Goal: Information Seeking & Learning: Learn about a topic

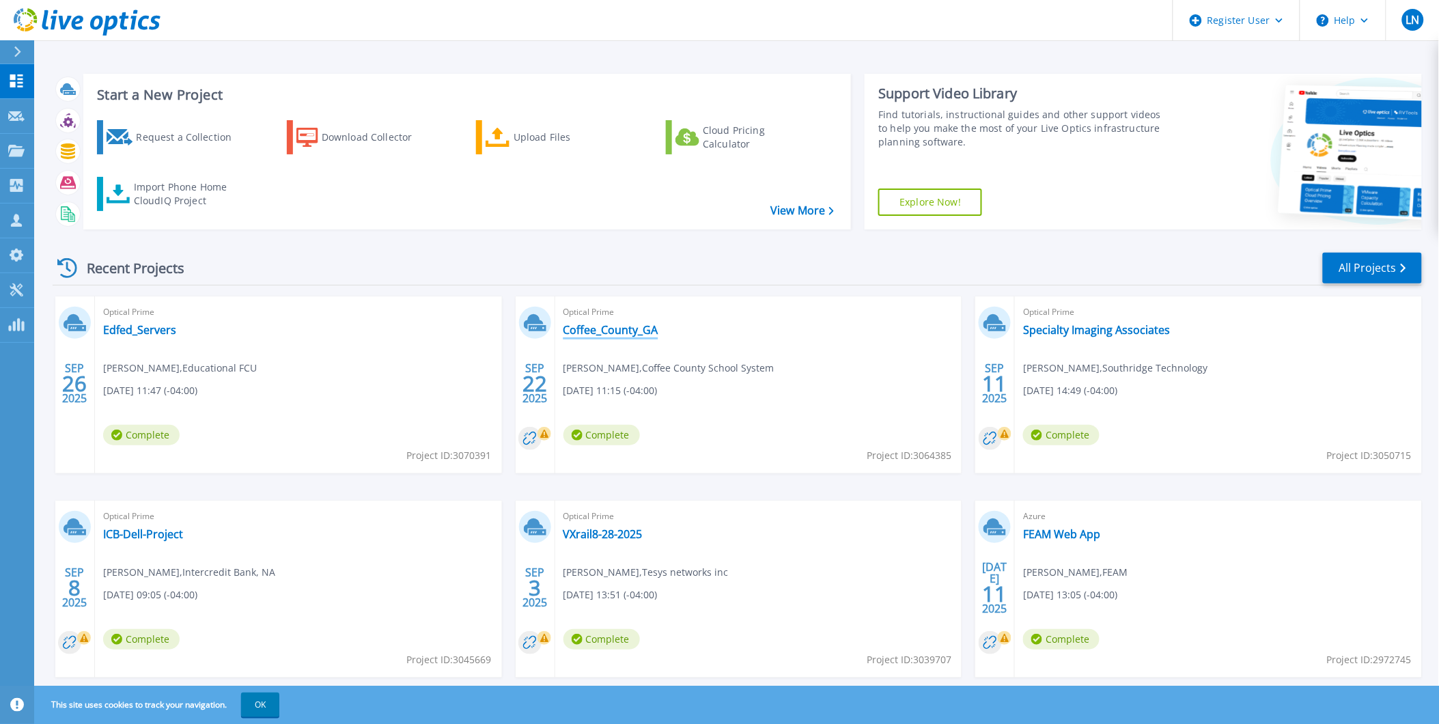
click at [609, 326] on link "Coffee_County_GA" at bounding box center [611, 330] width 95 height 14
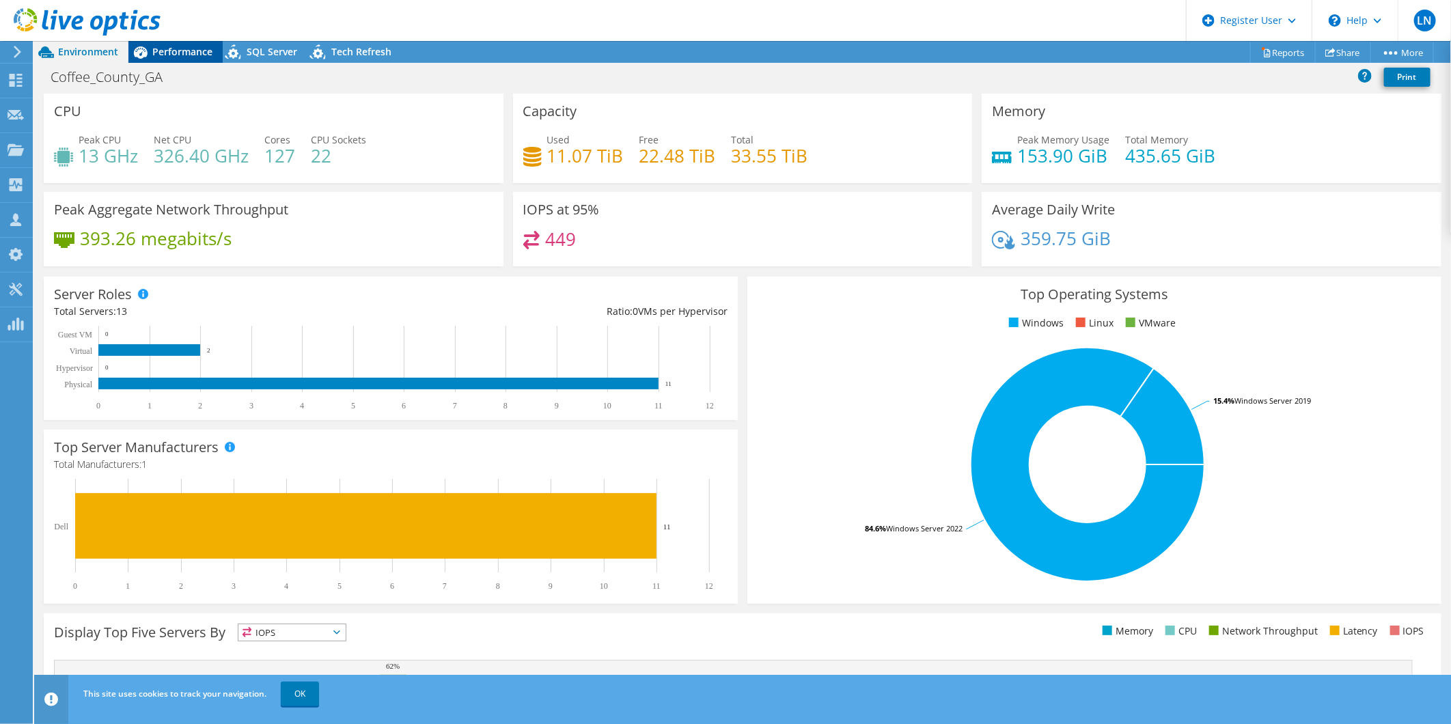
click at [161, 41] on div "Performance" at bounding box center [175, 52] width 94 height 22
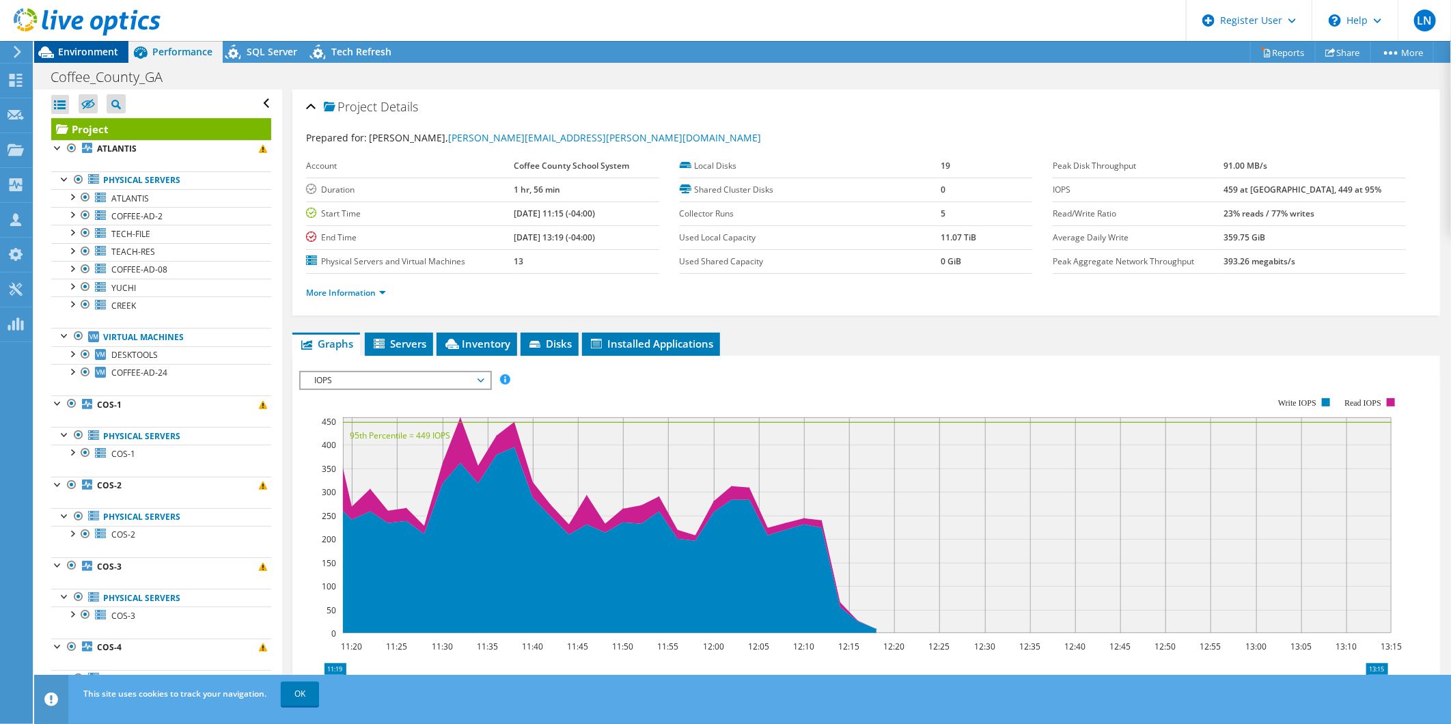
click at [72, 46] on span "Environment" at bounding box center [88, 51] width 60 height 13
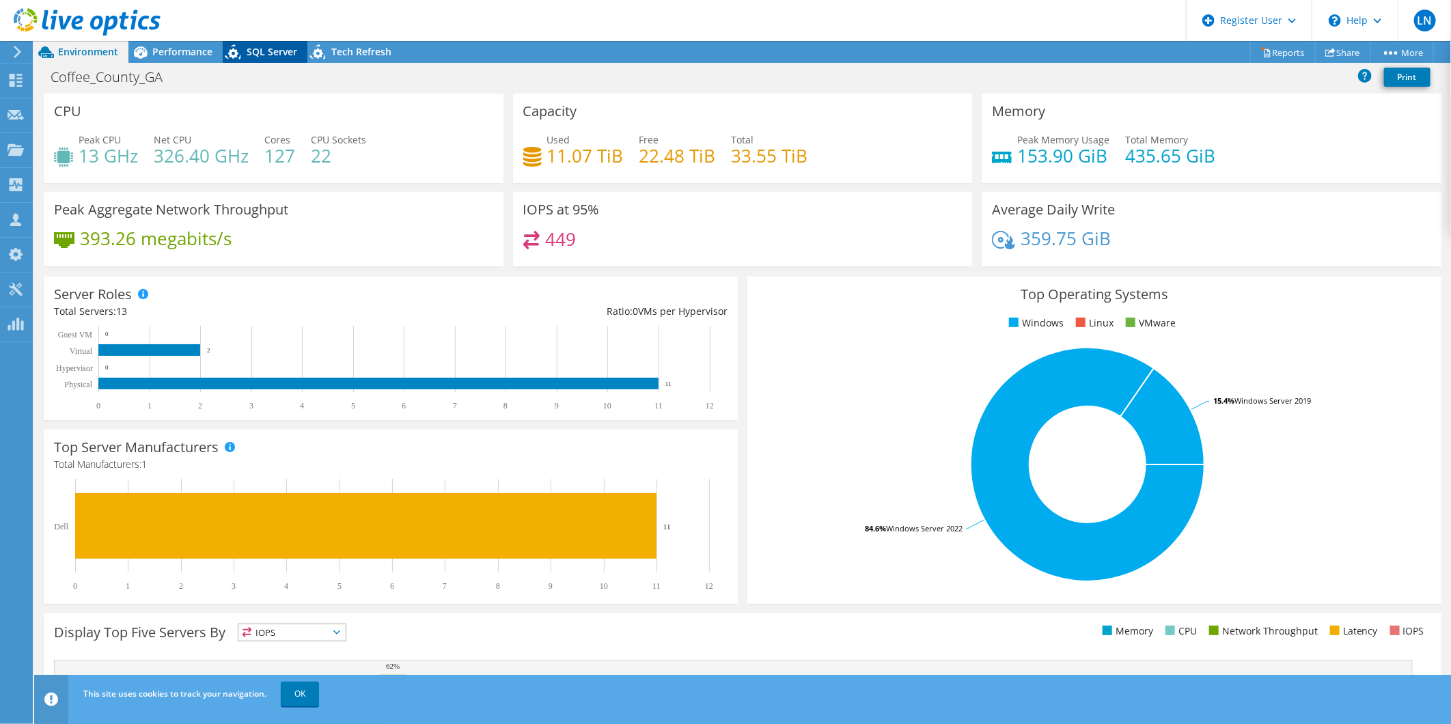
click at [273, 45] on span "SQL Server" at bounding box center [272, 51] width 51 height 13
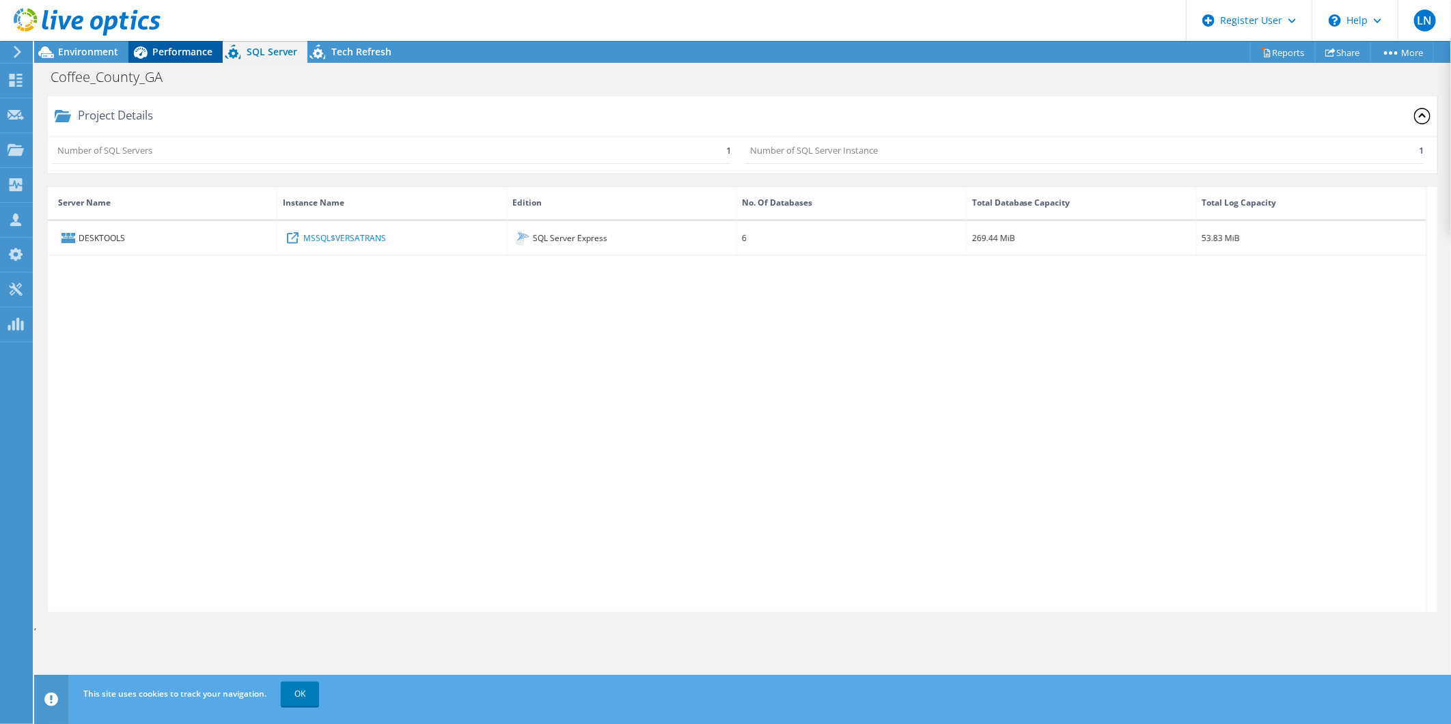
click at [152, 55] on span "Performance" at bounding box center [182, 51] width 60 height 13
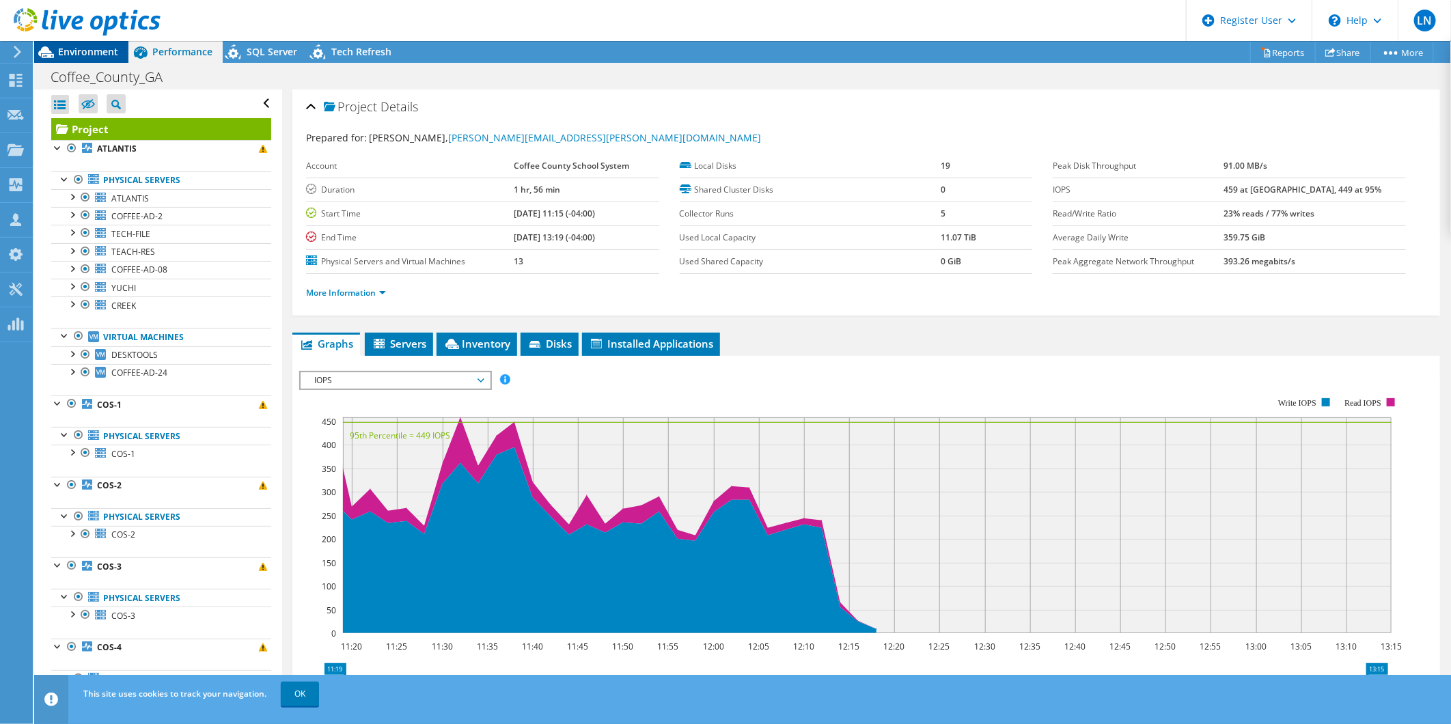
click at [79, 51] on span "Environment" at bounding box center [88, 51] width 60 height 13
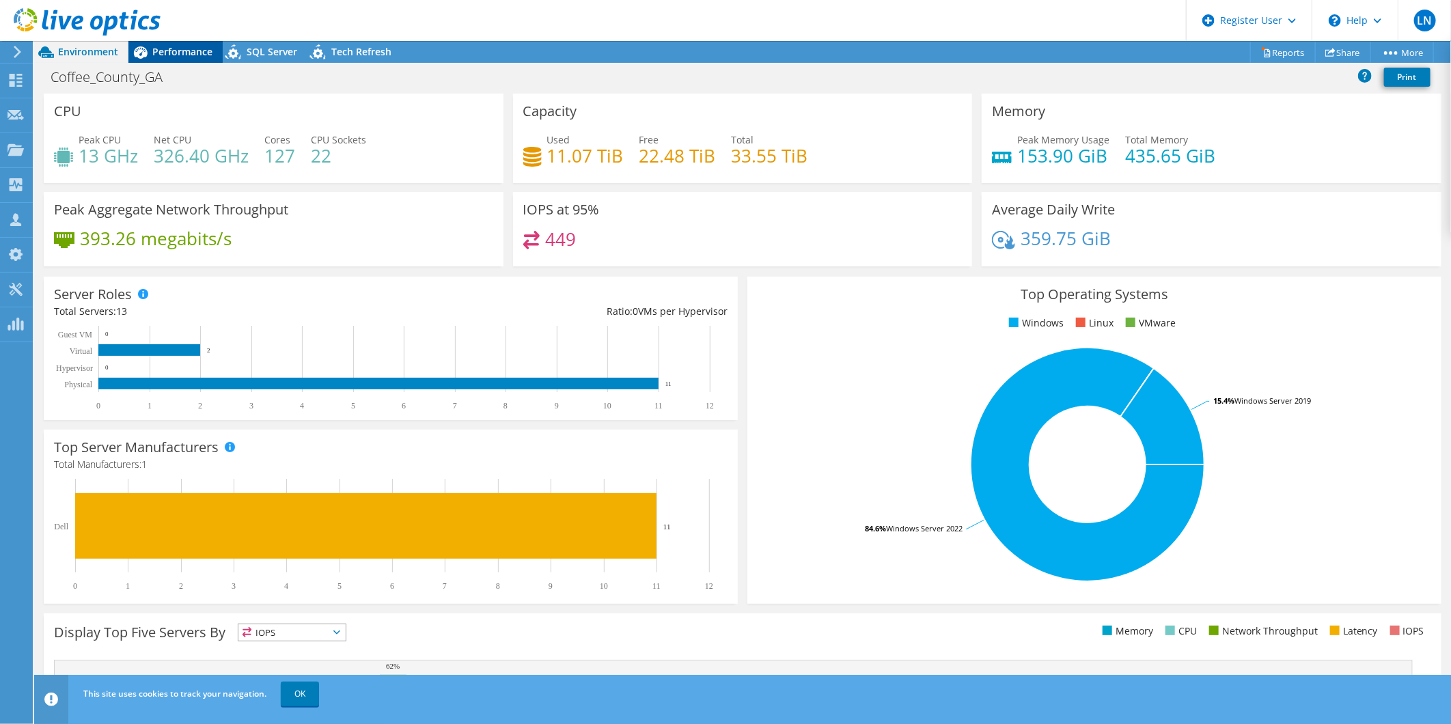
click at [195, 60] on div "Performance" at bounding box center [175, 52] width 94 height 22
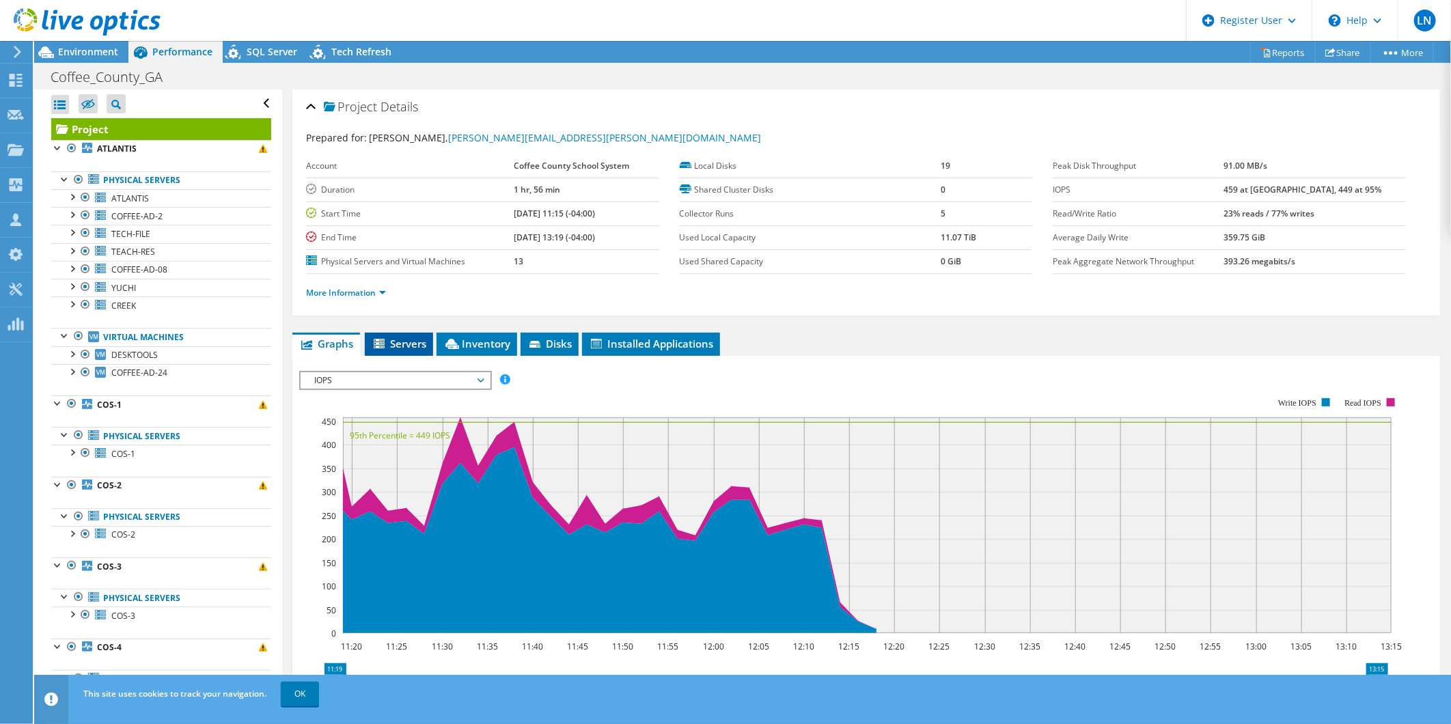
click at [412, 347] on span "Servers" at bounding box center [399, 344] width 55 height 14
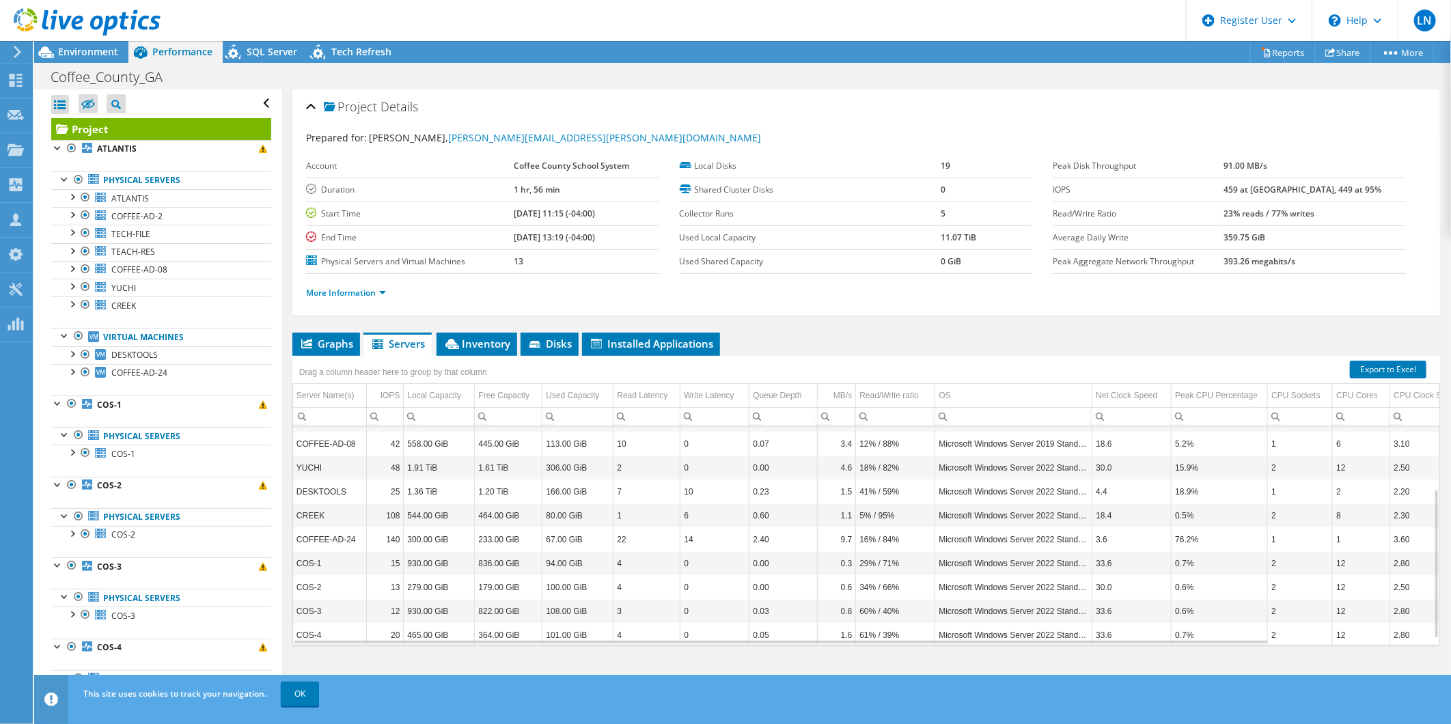
scroll to position [99, 0]
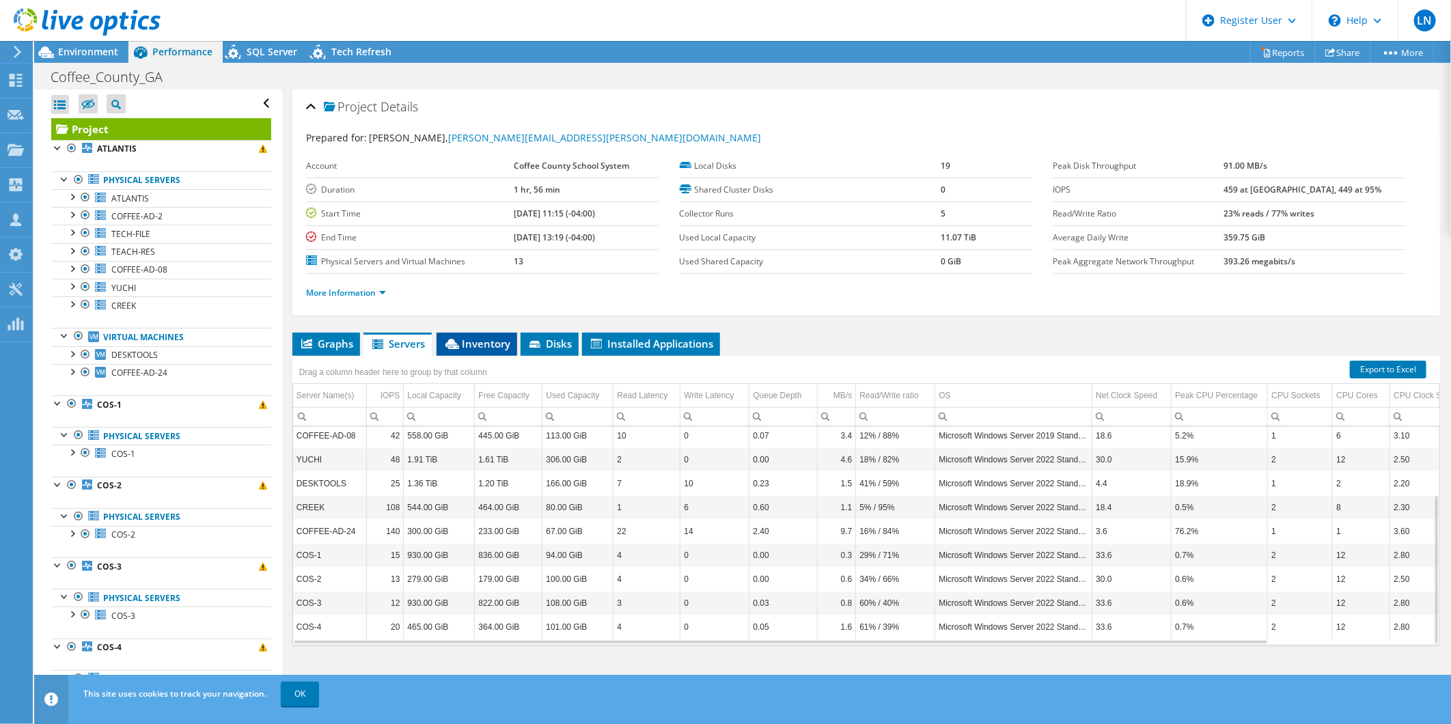
click at [492, 333] on li "Inventory" at bounding box center [477, 344] width 81 height 23
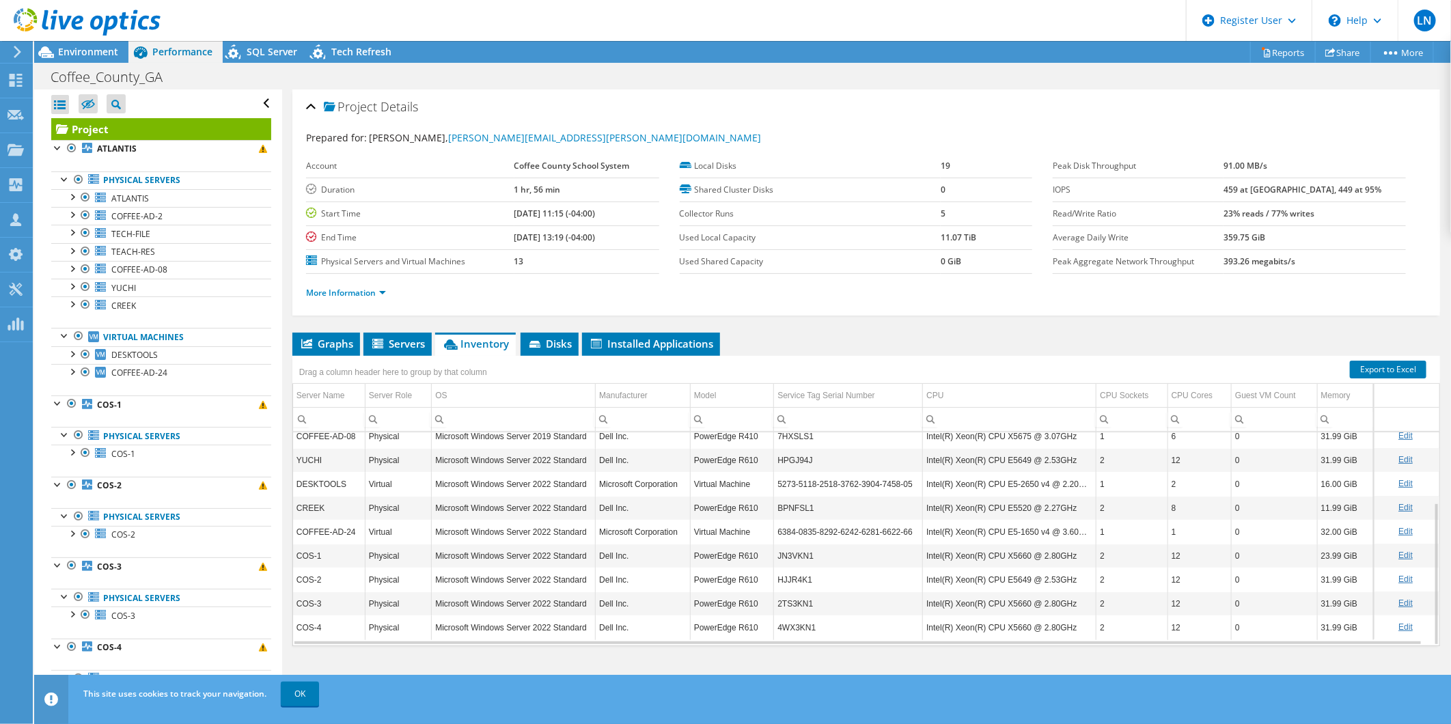
scroll to position [0, 0]
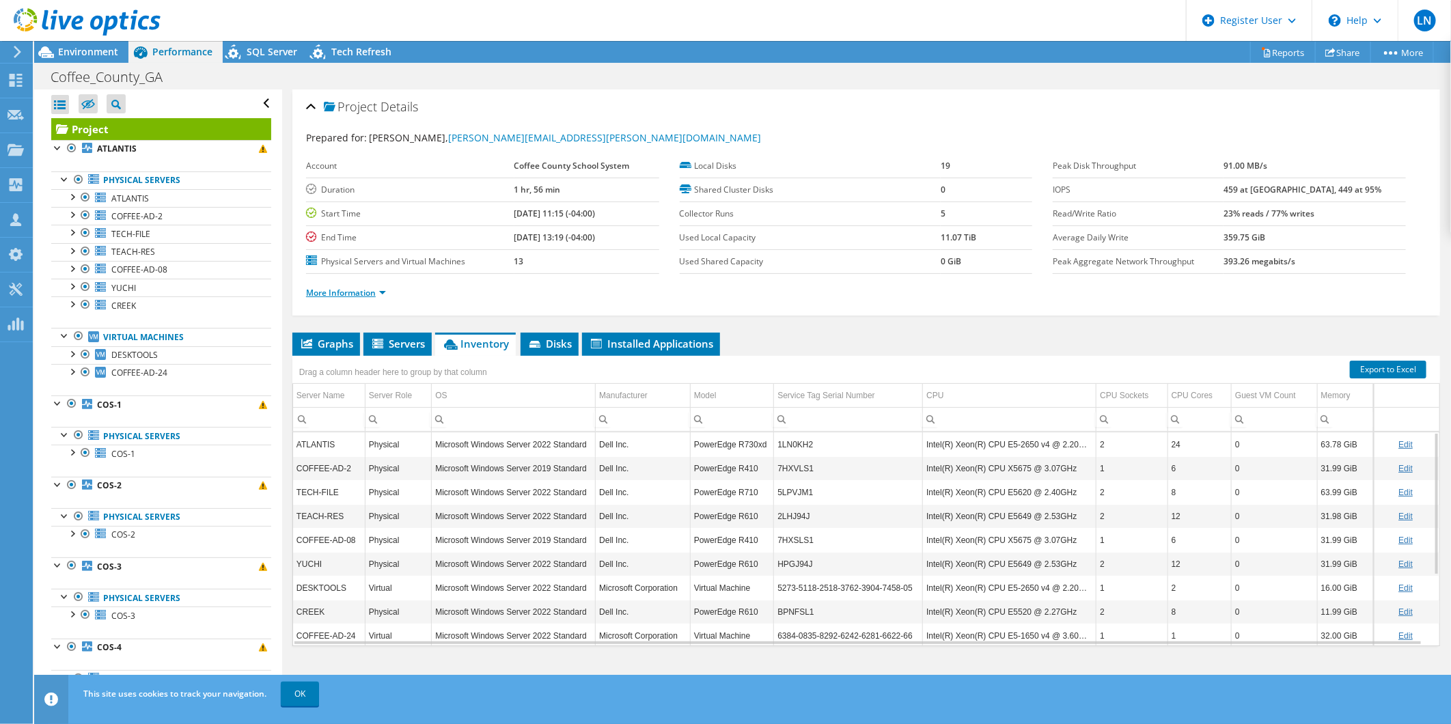
click at [347, 294] on link "More Information" at bounding box center [346, 293] width 80 height 12
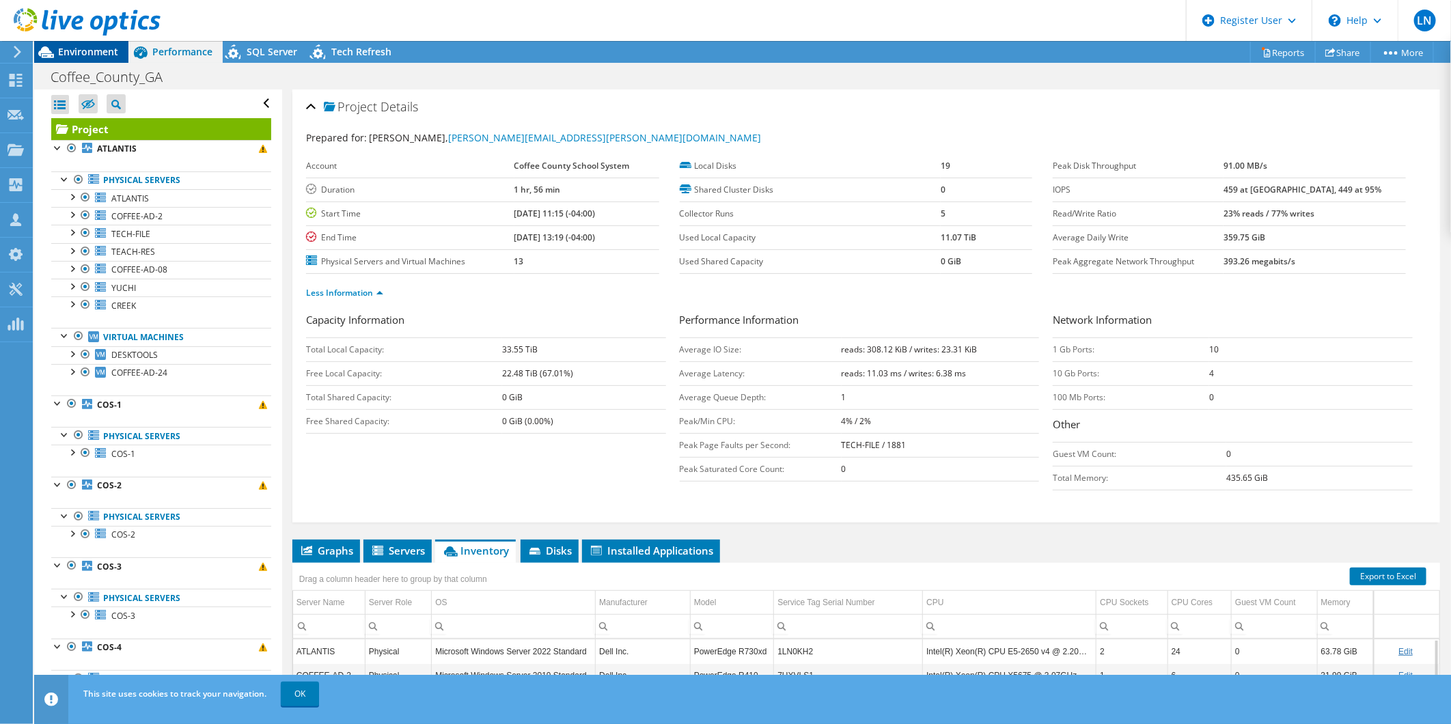
click at [91, 49] on span "Environment" at bounding box center [88, 51] width 60 height 13
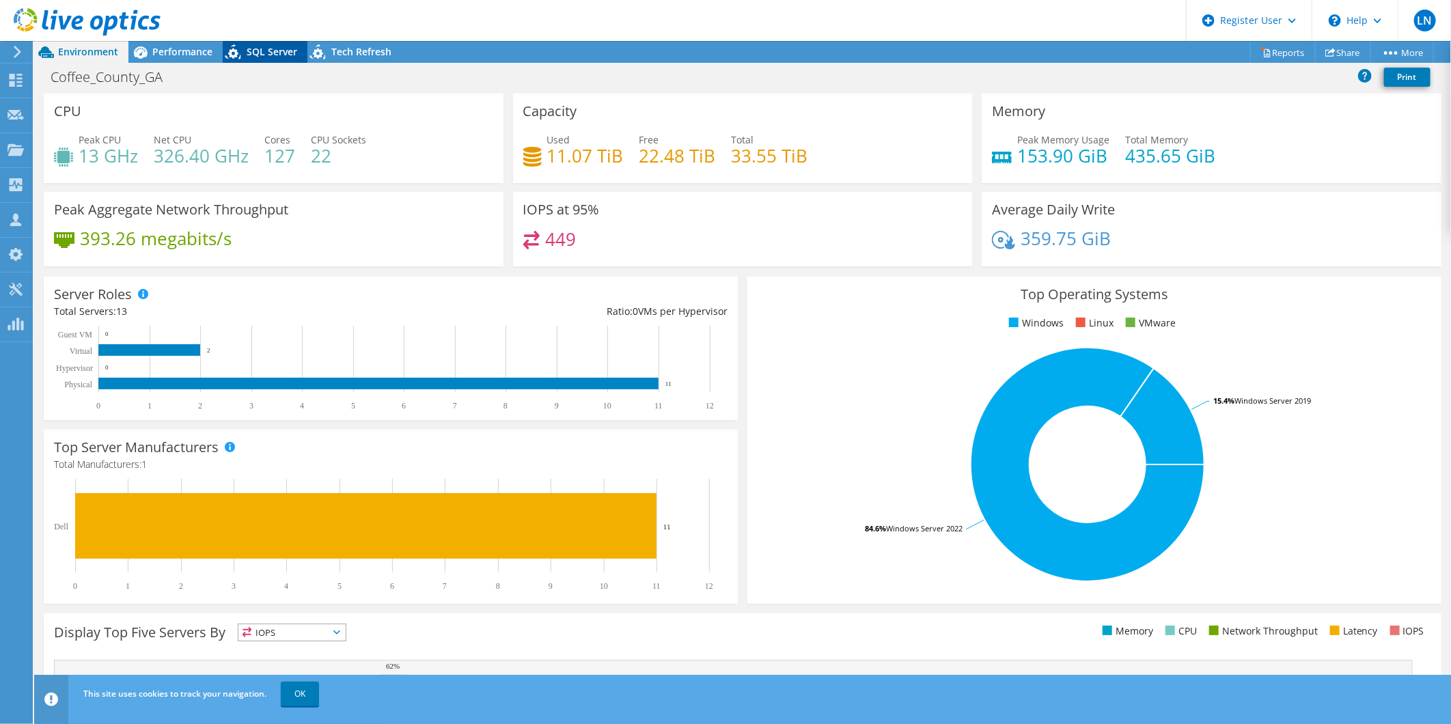
click at [272, 50] on span "SQL Server" at bounding box center [272, 51] width 51 height 13
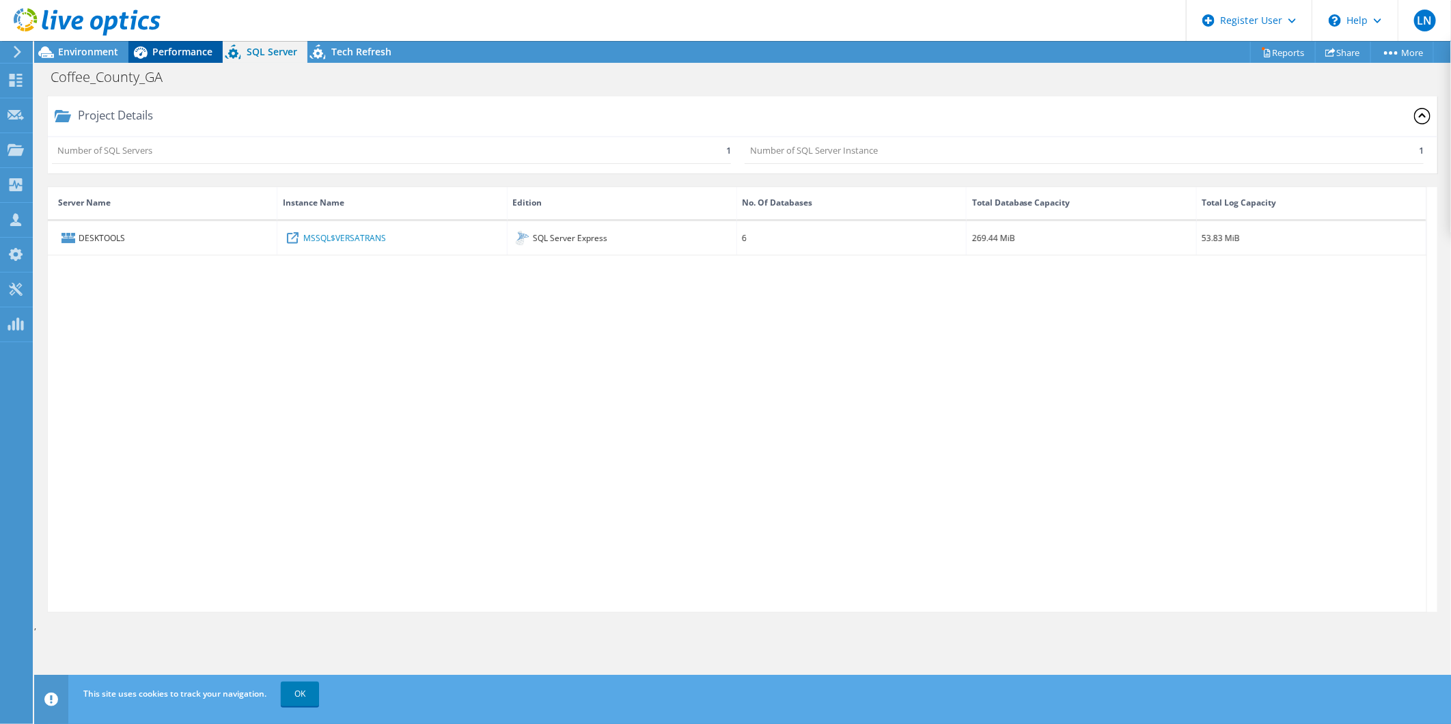
click at [196, 49] on span "Performance" at bounding box center [182, 51] width 60 height 13
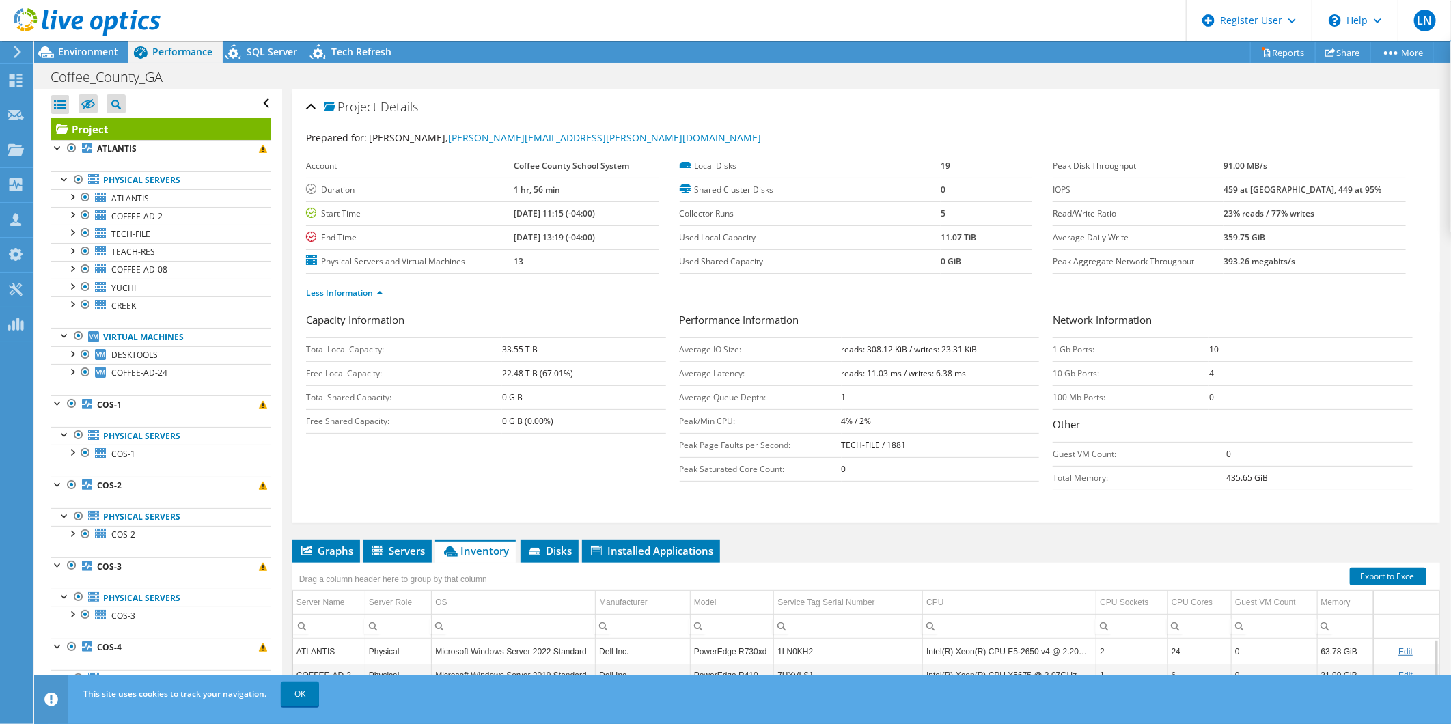
click at [98, 44] on div at bounding box center [80, 23] width 161 height 46
click at [94, 57] on span "Environment" at bounding box center [88, 51] width 60 height 13
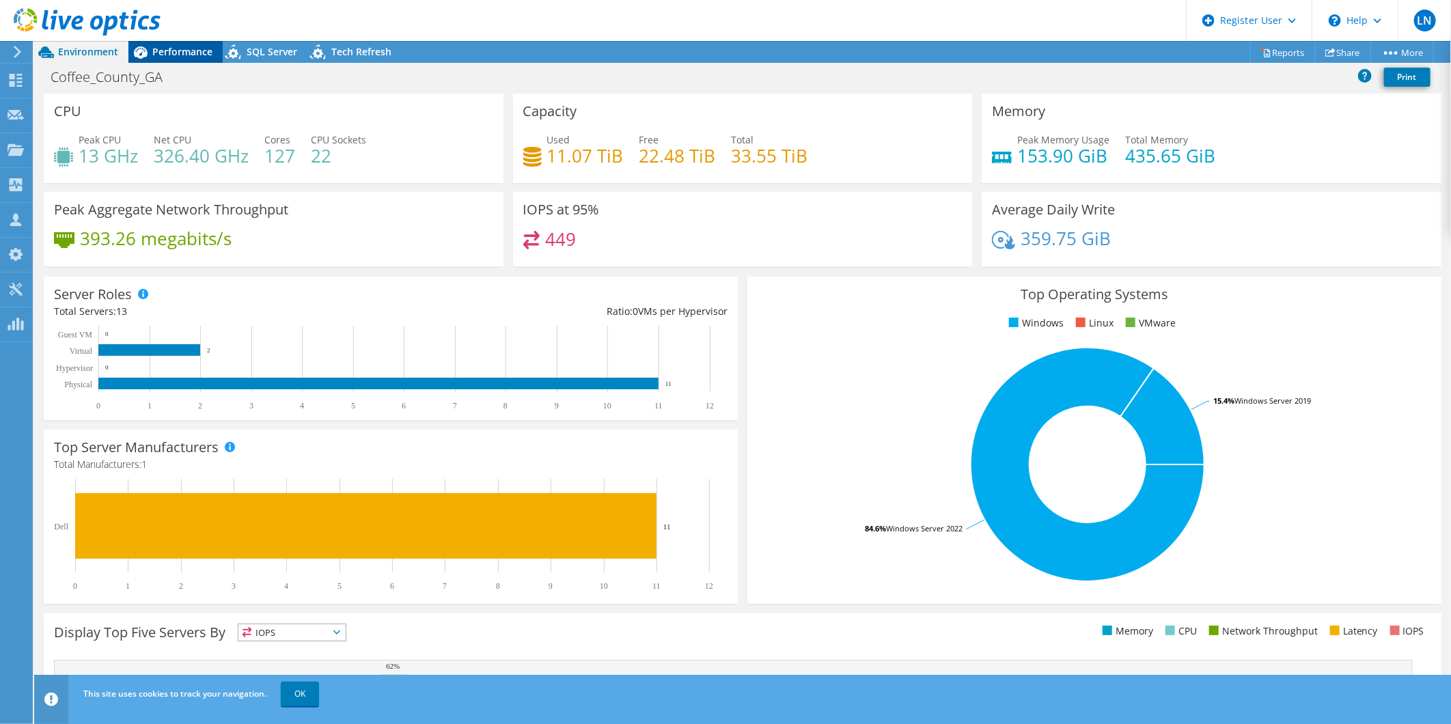
click at [191, 58] on div "Performance" at bounding box center [175, 52] width 94 height 22
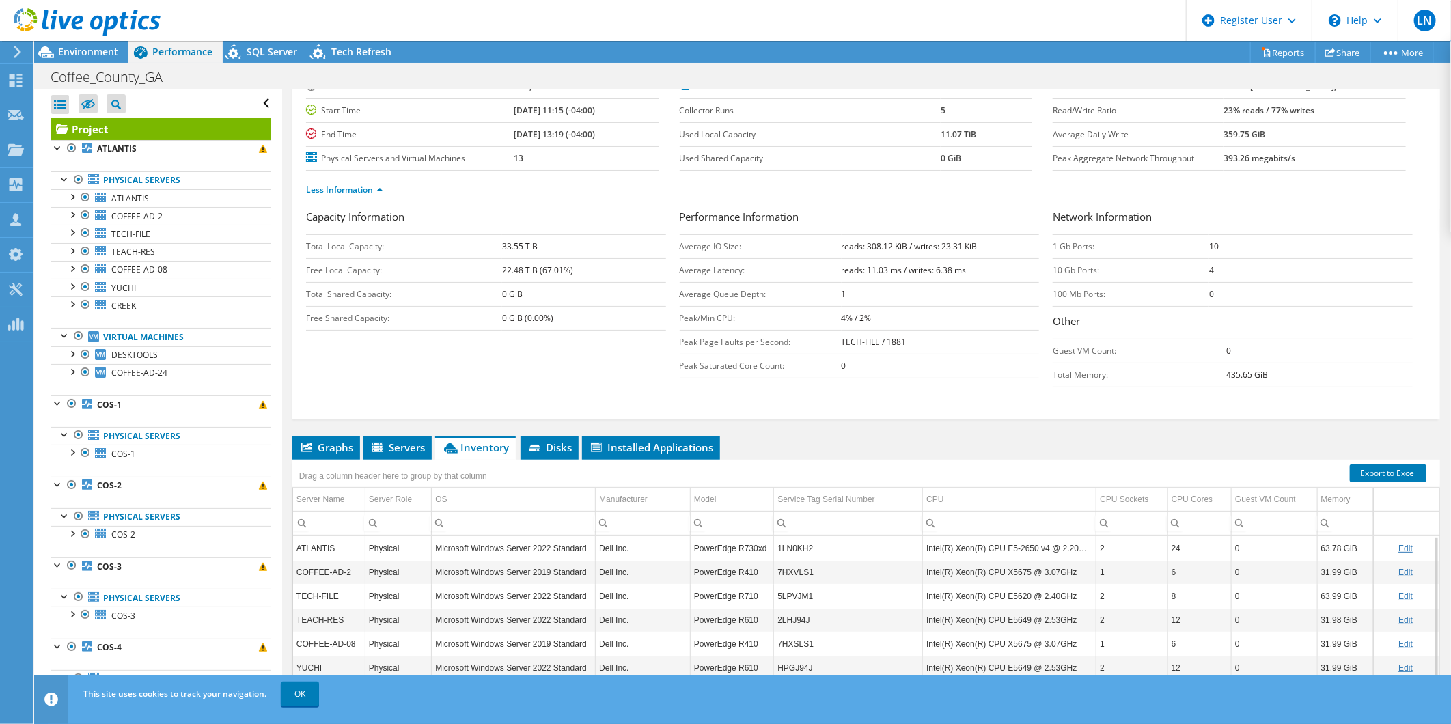
scroll to position [206, 0]
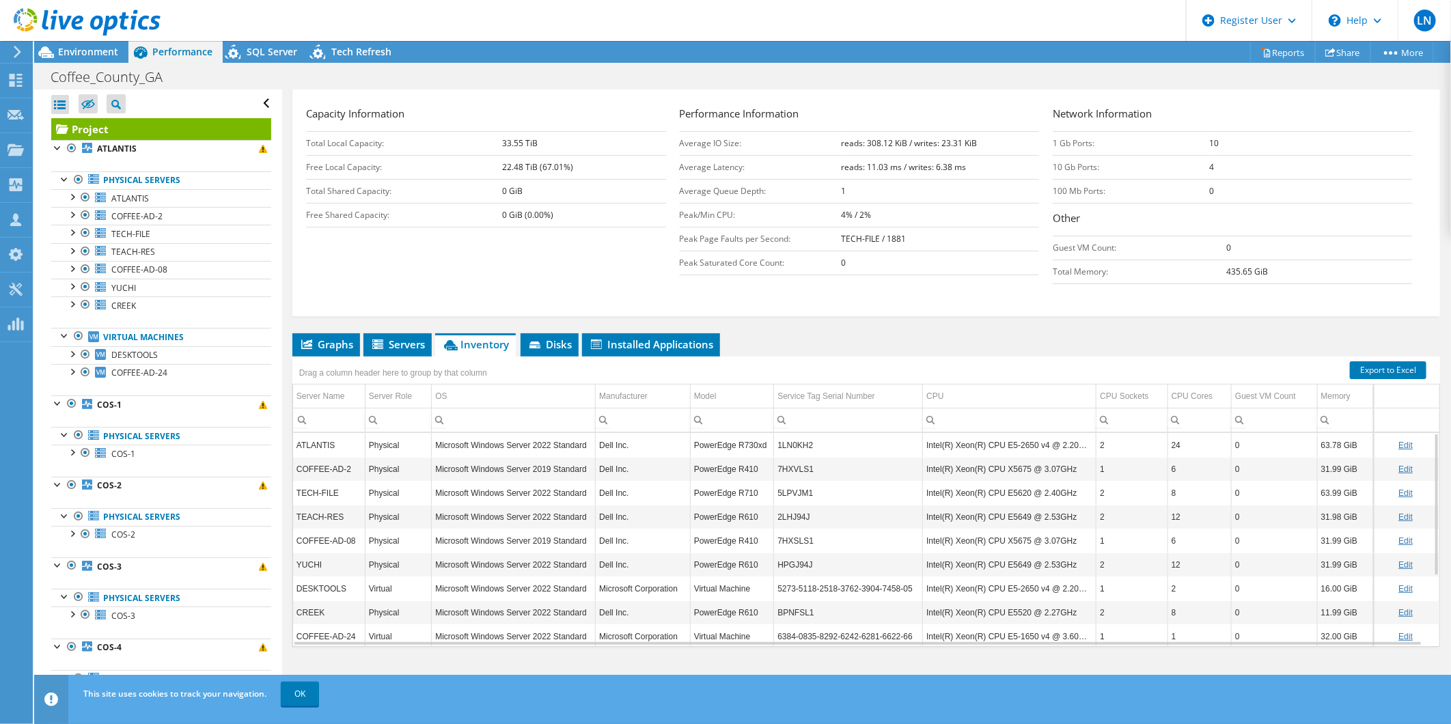
click at [814, 325] on div "Project Details Prepared for: [PERSON_NAME], [PERSON_NAME][EMAIL_ADDRESS][PERSO…" at bounding box center [866, 291] width 1168 height 816
click at [70, 42] on div at bounding box center [80, 23] width 161 height 46
click at [83, 51] on span "Environment" at bounding box center [88, 51] width 60 height 13
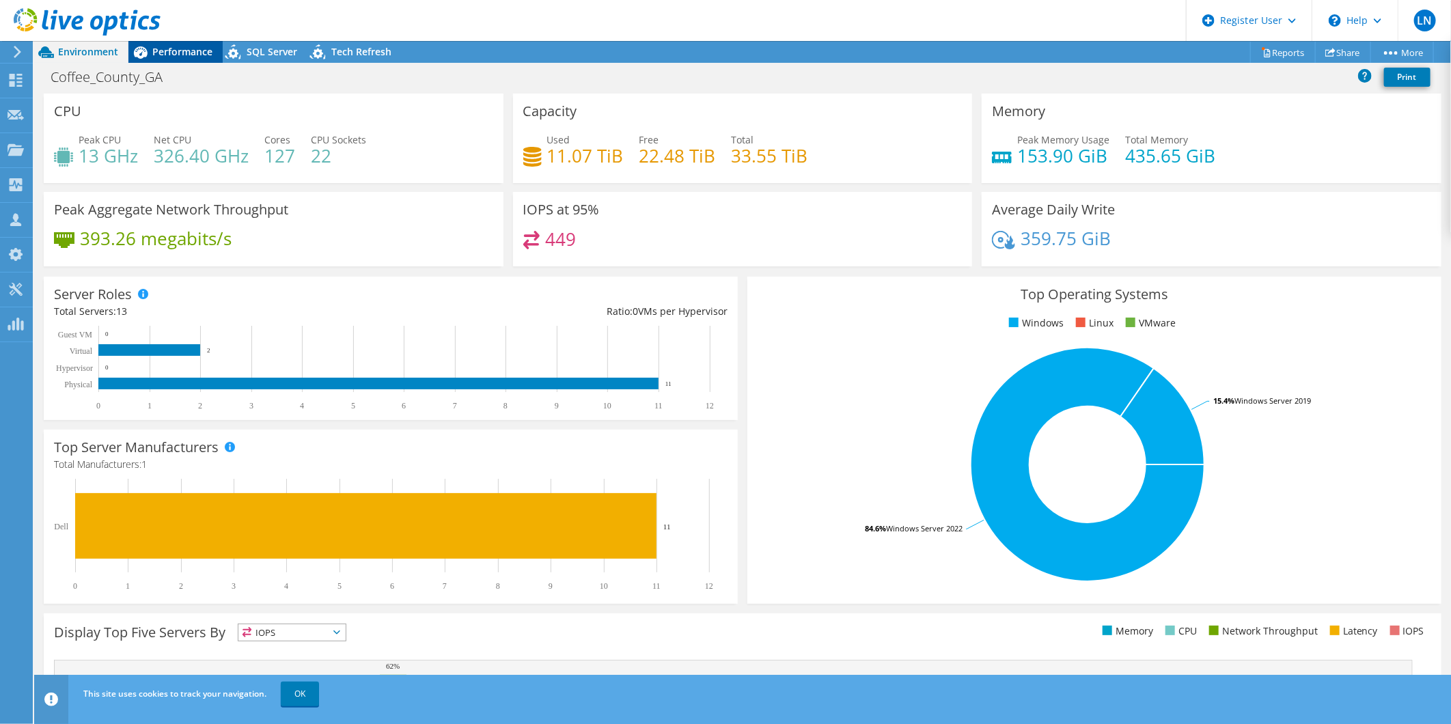
click at [174, 55] on span "Performance" at bounding box center [182, 51] width 60 height 13
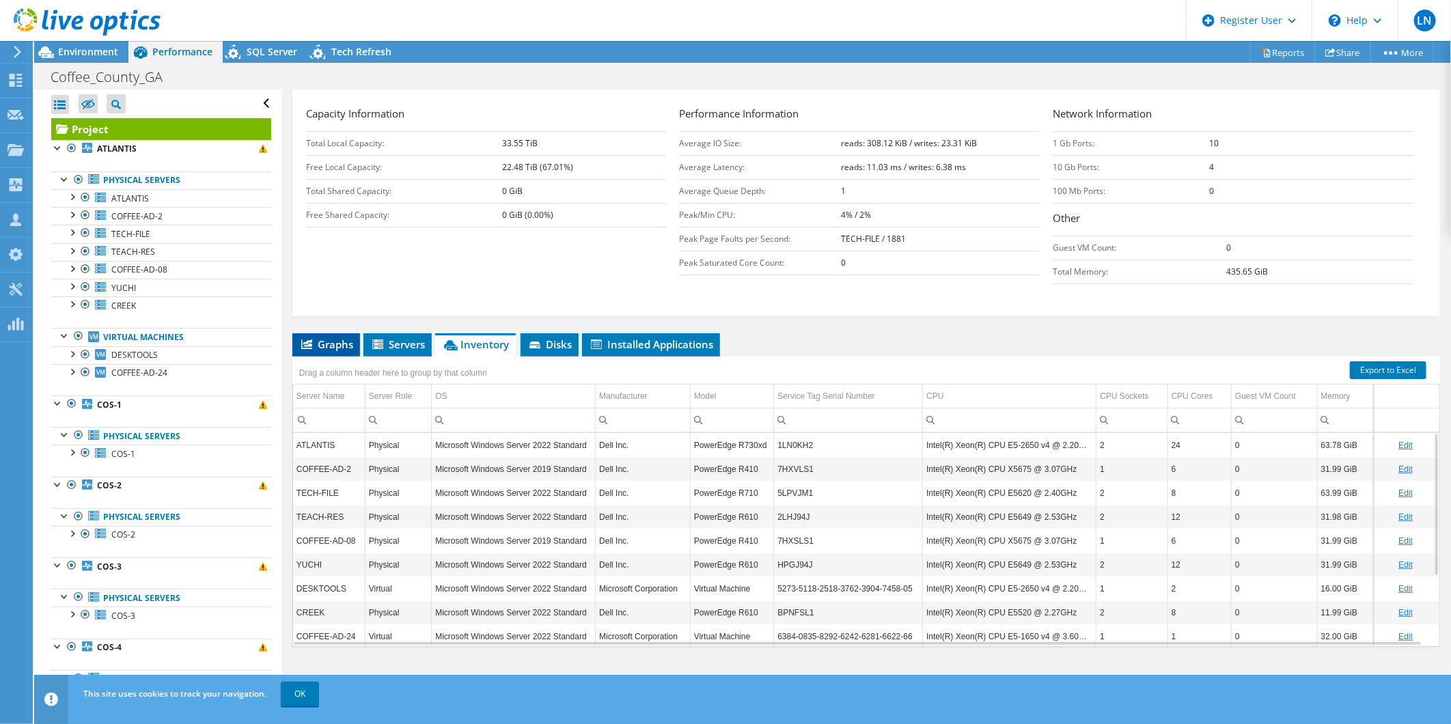
click at [340, 339] on span "Graphs" at bounding box center [326, 344] width 54 height 14
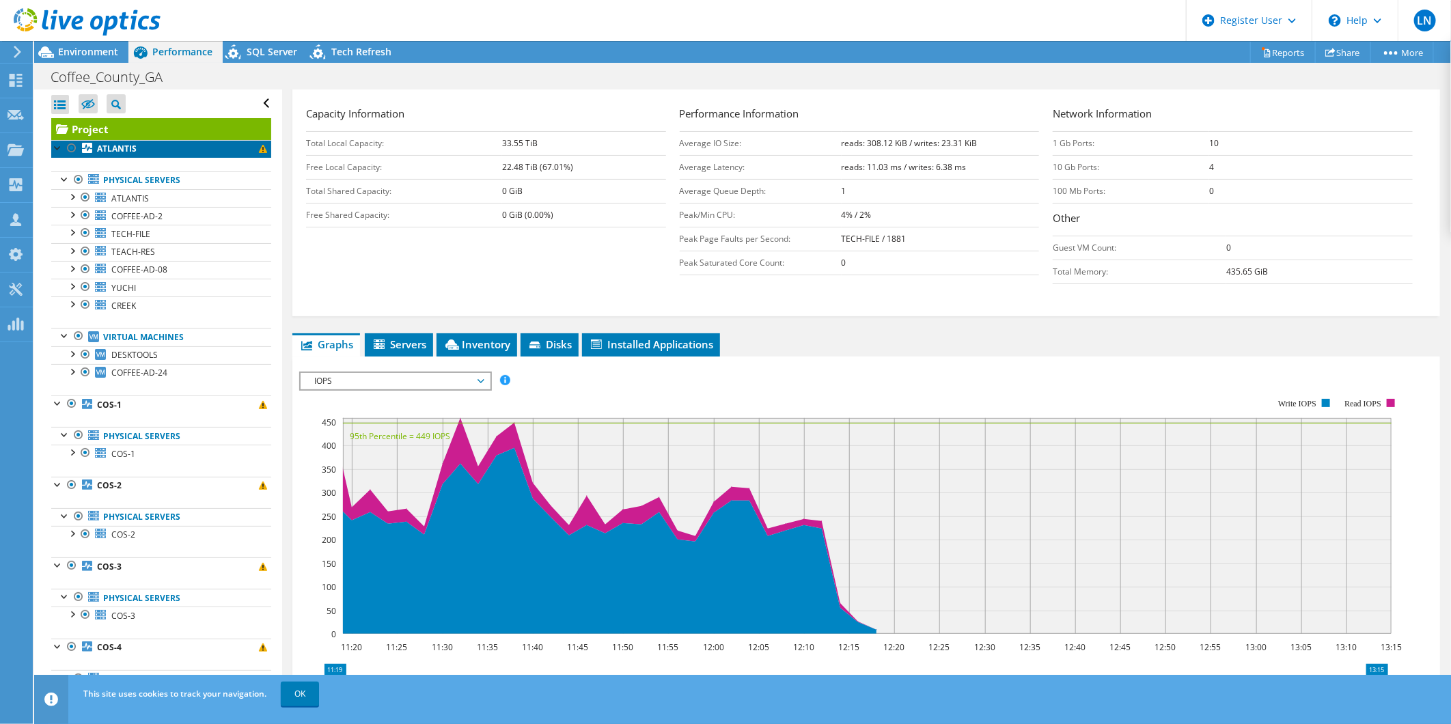
click at [137, 148] on link "ATLANTIS" at bounding box center [161, 149] width 220 height 18
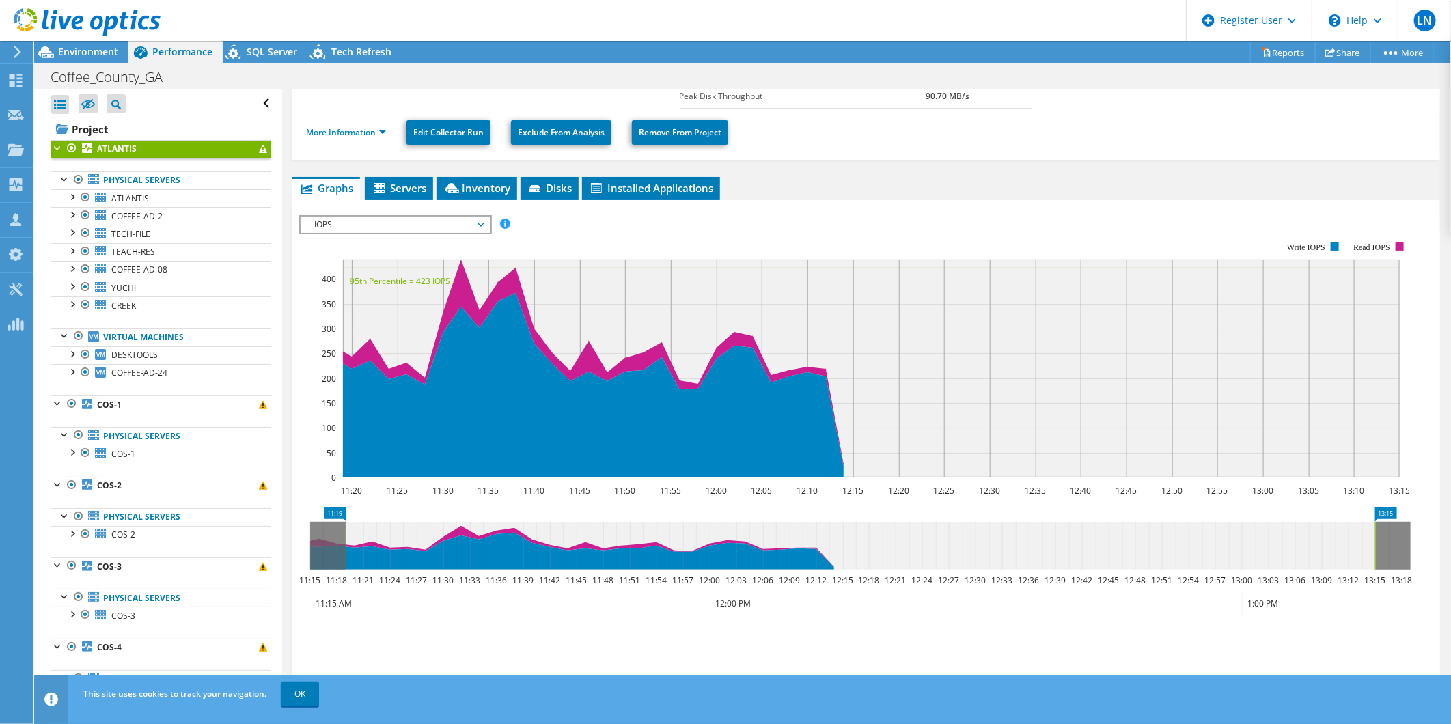
scroll to position [0, 0]
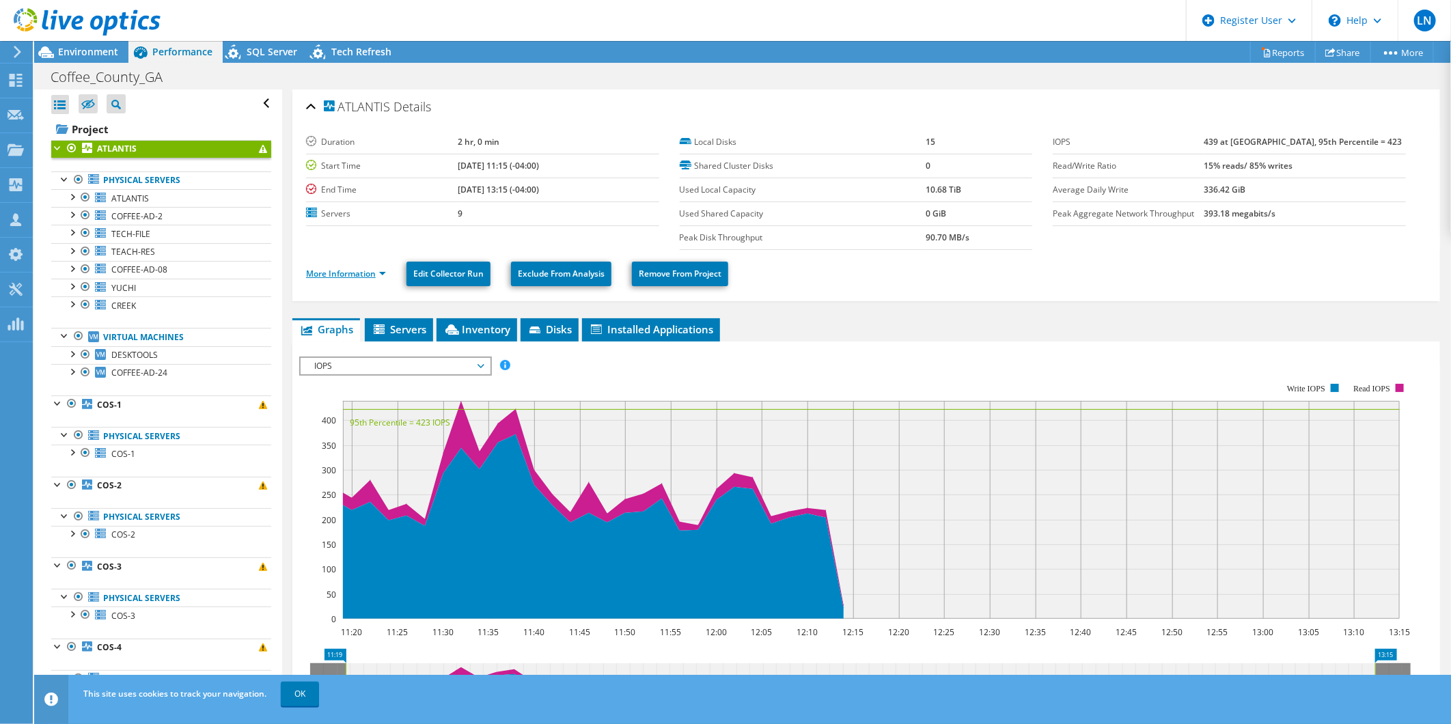
click at [376, 271] on link "More Information" at bounding box center [346, 274] width 80 height 12
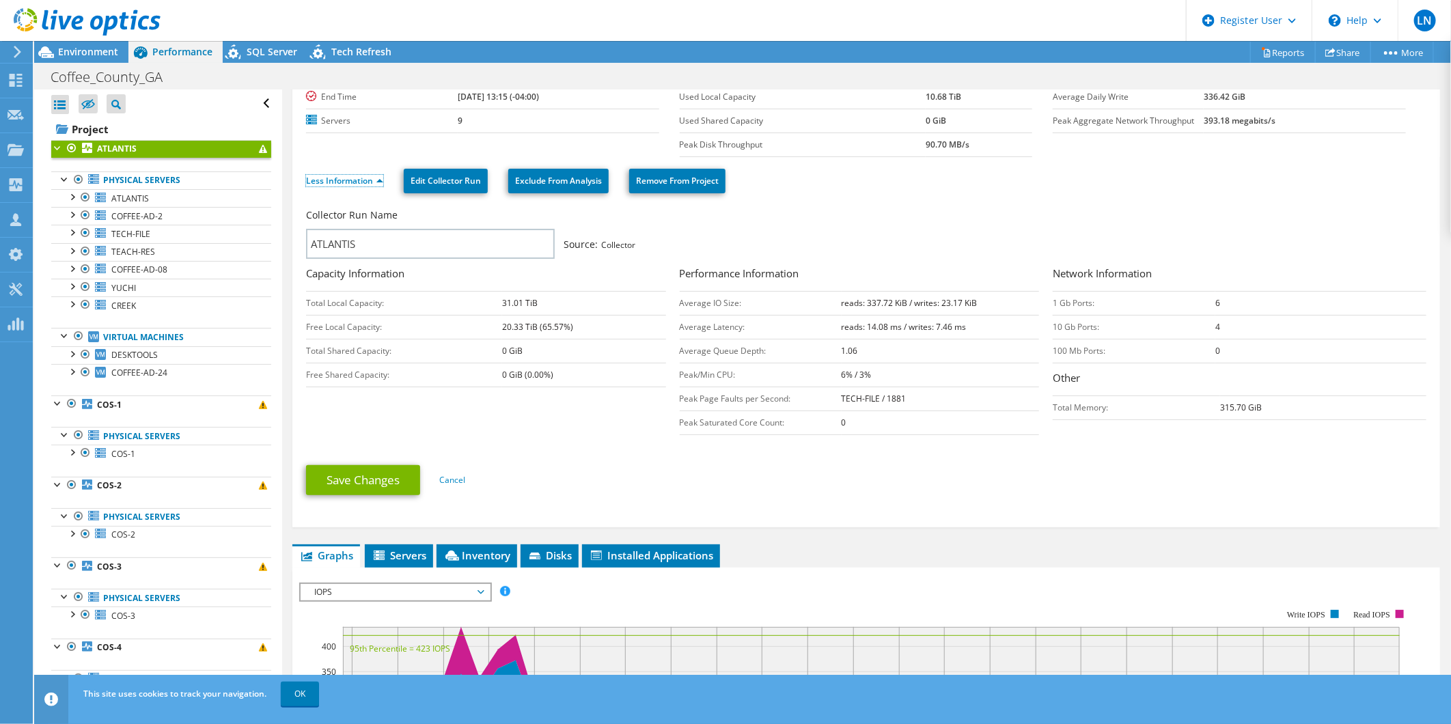
scroll to position [76, 0]
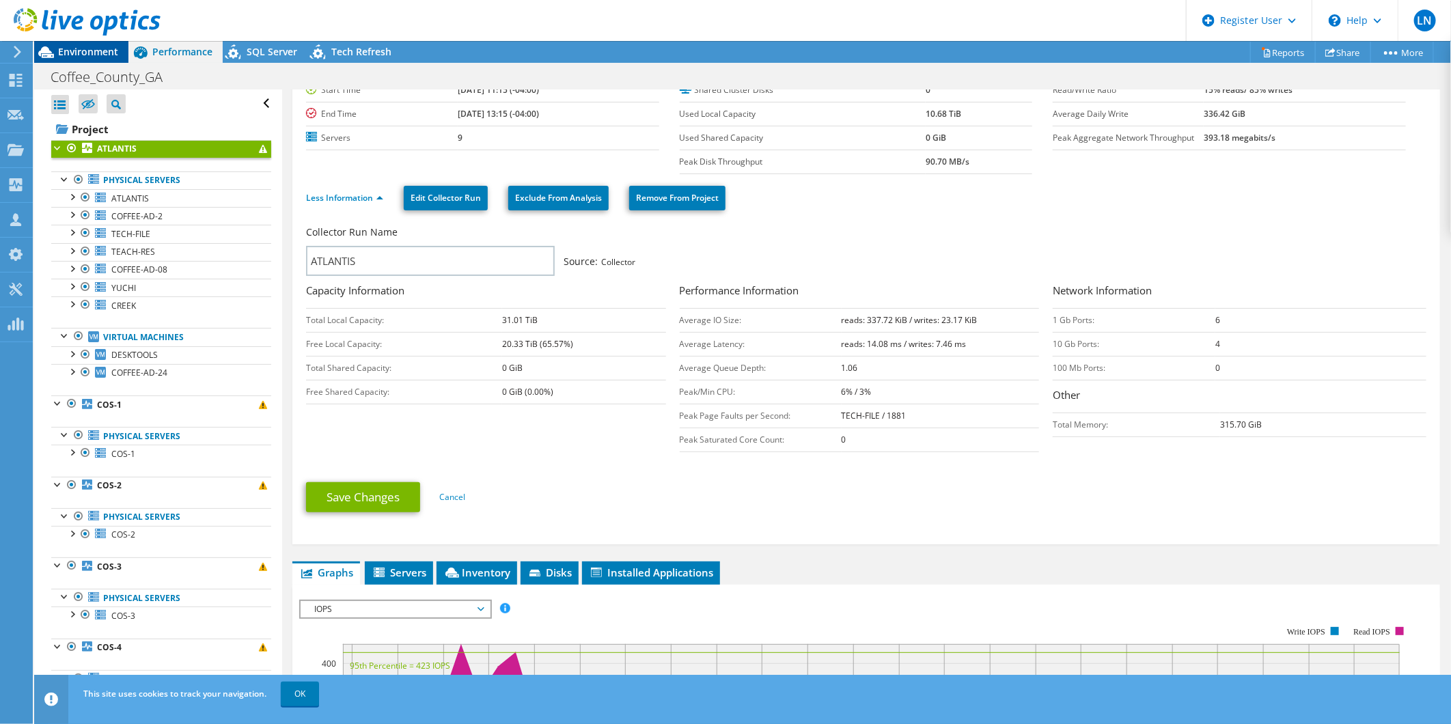
click at [96, 52] on span "Environment" at bounding box center [88, 51] width 60 height 13
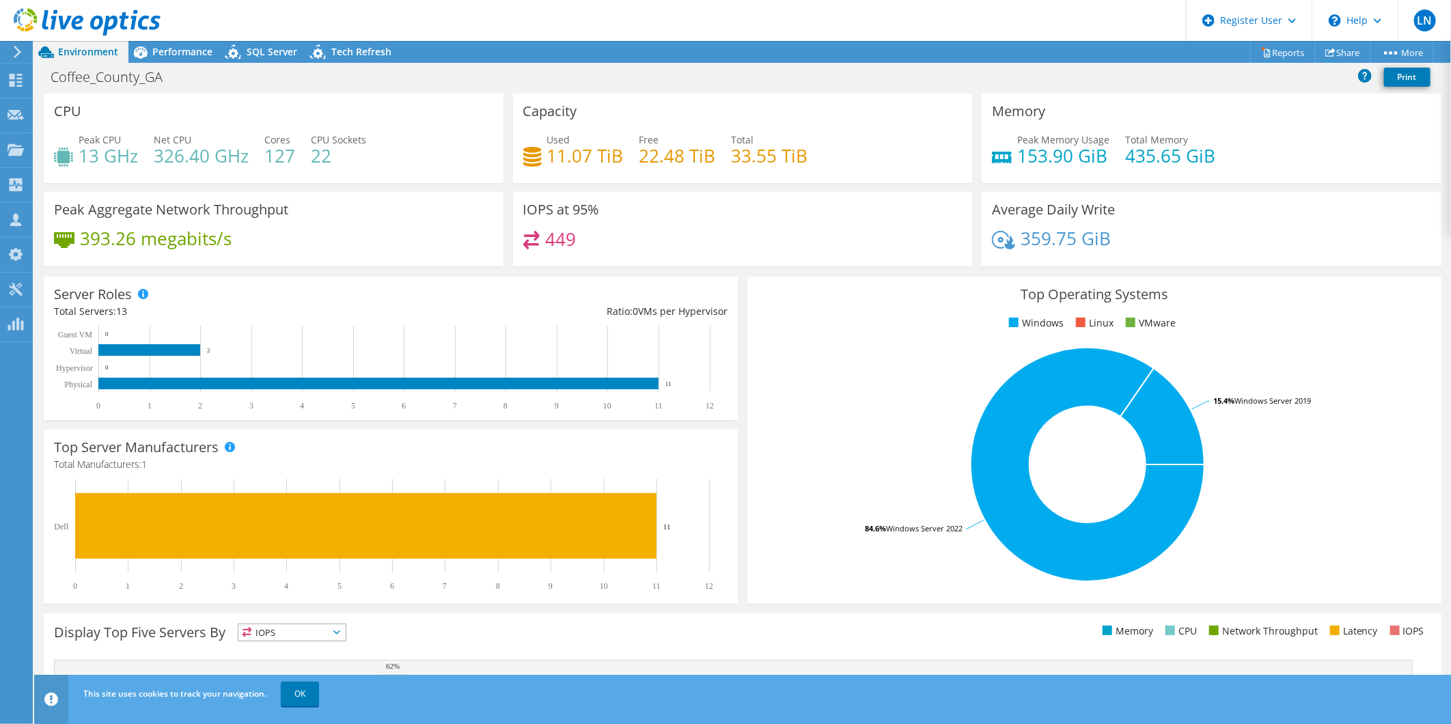
click at [1101, 147] on div "Peak Memory Usage 153.90 GiB" at bounding box center [1063, 148] width 92 height 31
click at [1248, 146] on div "Peak Memory Usage 153.90 GiB Total Memory 435.65 GiB" at bounding box center [1211, 155] width 439 height 44
click at [187, 51] on span "Performance" at bounding box center [182, 51] width 60 height 13
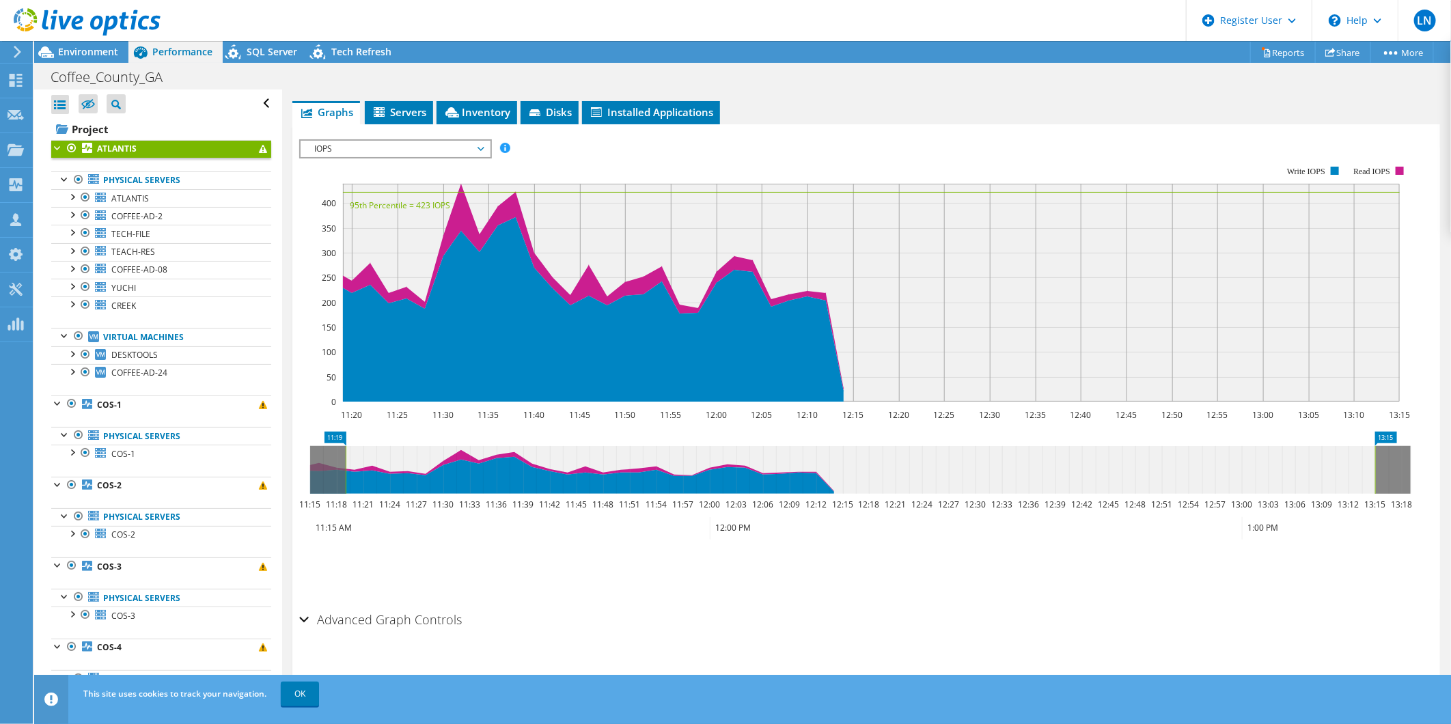
scroll to position [5, 0]
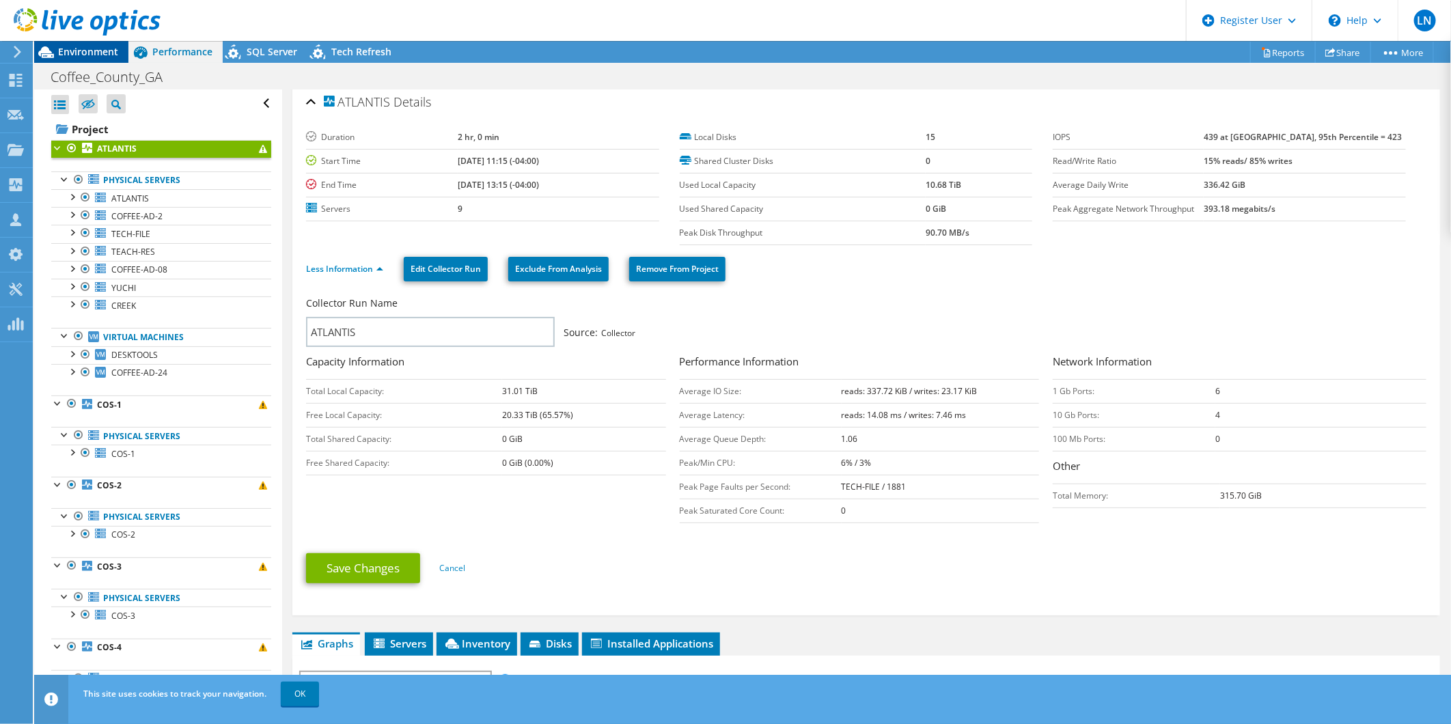
click at [64, 56] on span "Environment" at bounding box center [88, 51] width 60 height 13
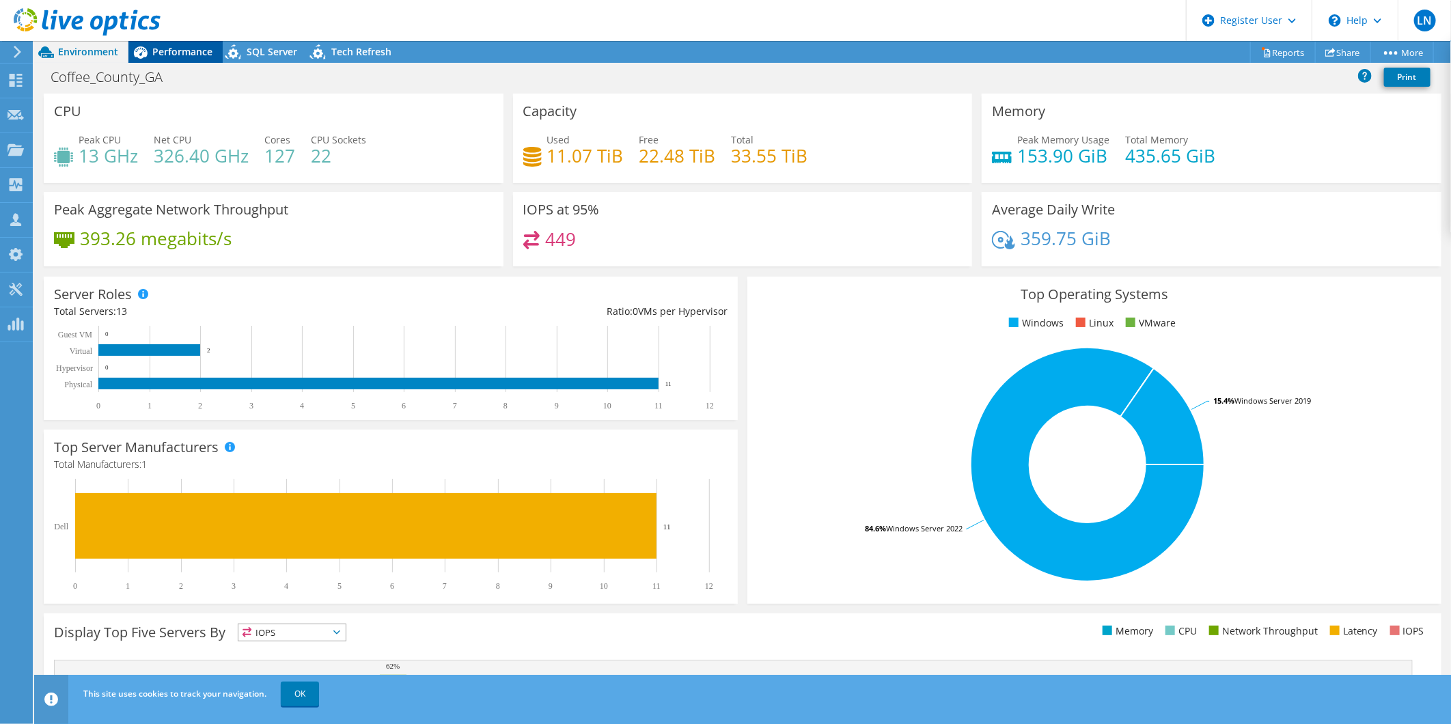
click at [193, 51] on span "Performance" at bounding box center [182, 51] width 60 height 13
